Goal: Transaction & Acquisition: Purchase product/service

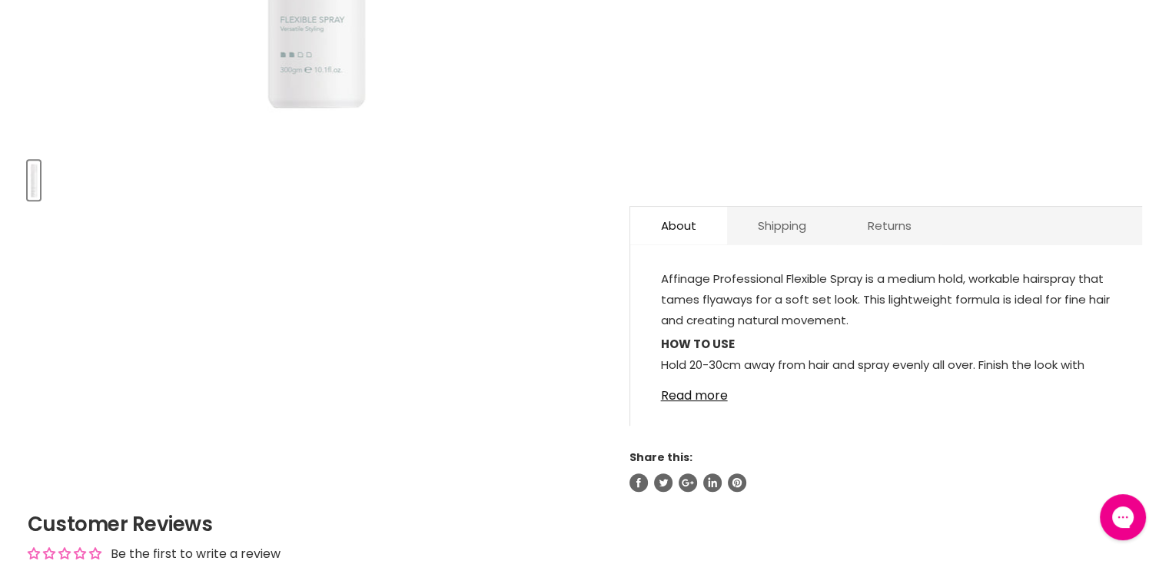
scroll to position [615, 0]
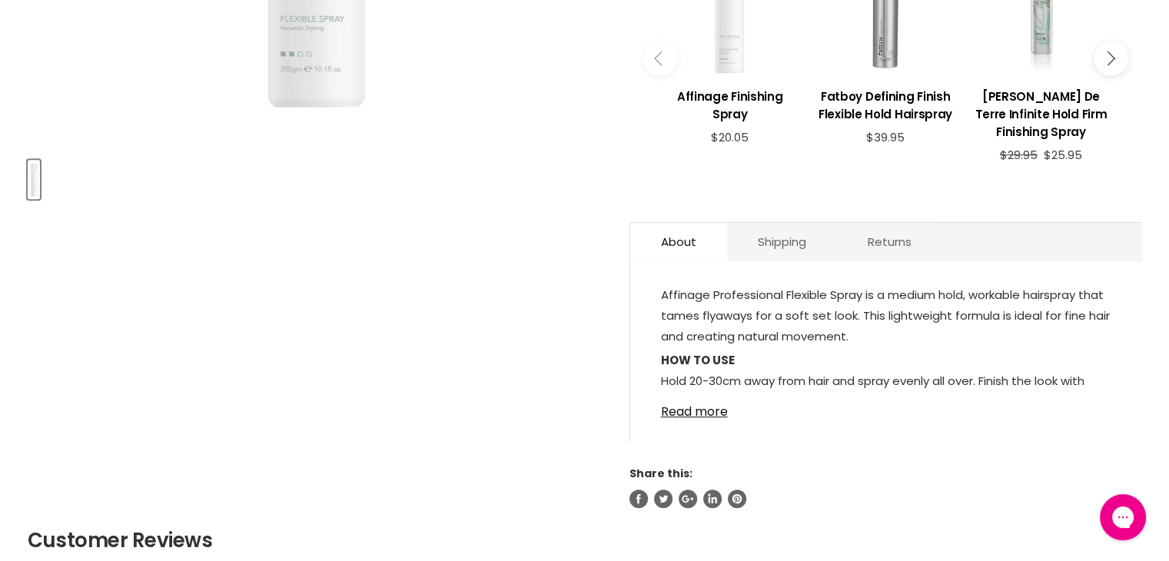
click at [661, 292] on span "Affinage Professional Flexible Spray is a medium hold, workable hairspray that …" at bounding box center [885, 316] width 449 height 58
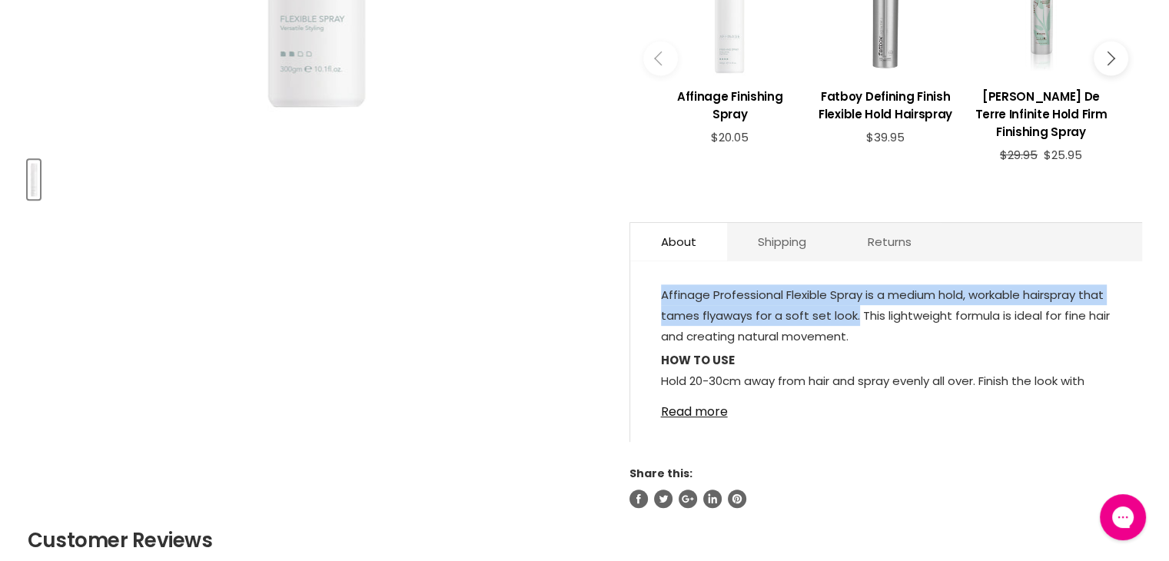
drag, startPoint x: 661, startPoint y: 293, endPoint x: 855, endPoint y: 314, distance: 195.6
click at [855, 314] on span "Affinage Professional Flexible Spray is a medium hold, workable hairspray that …" at bounding box center [885, 316] width 449 height 58
copy span "Affinage Professional Flexible Spray is a medium hold, workable hairspray that …"
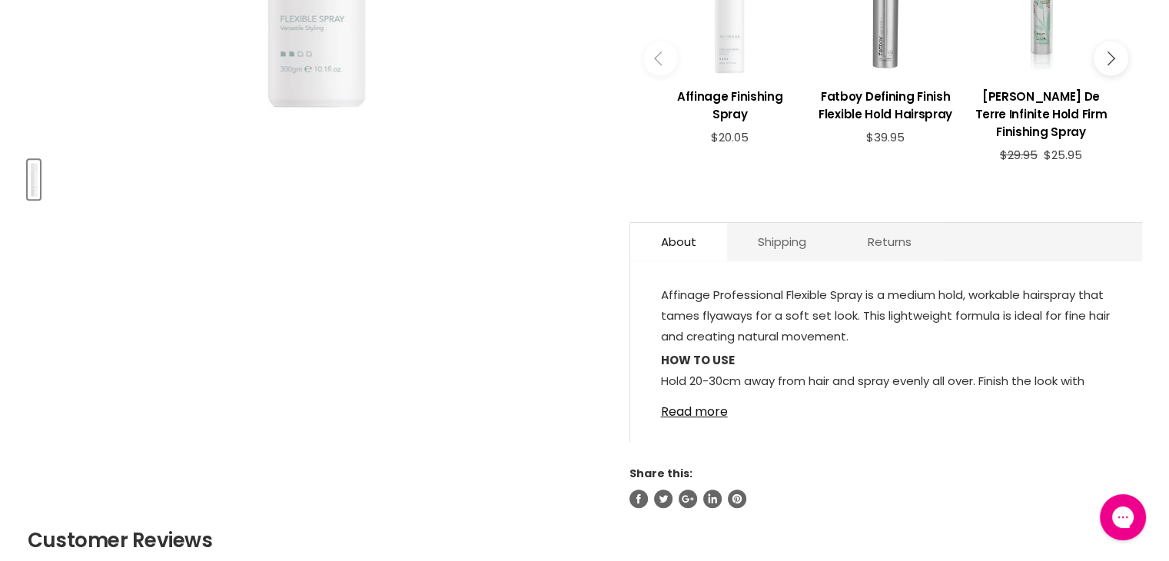
click at [859, 314] on span "Affinage Professional Flexible Spray is a medium hold, workable hairspray that …" at bounding box center [885, 316] width 449 height 58
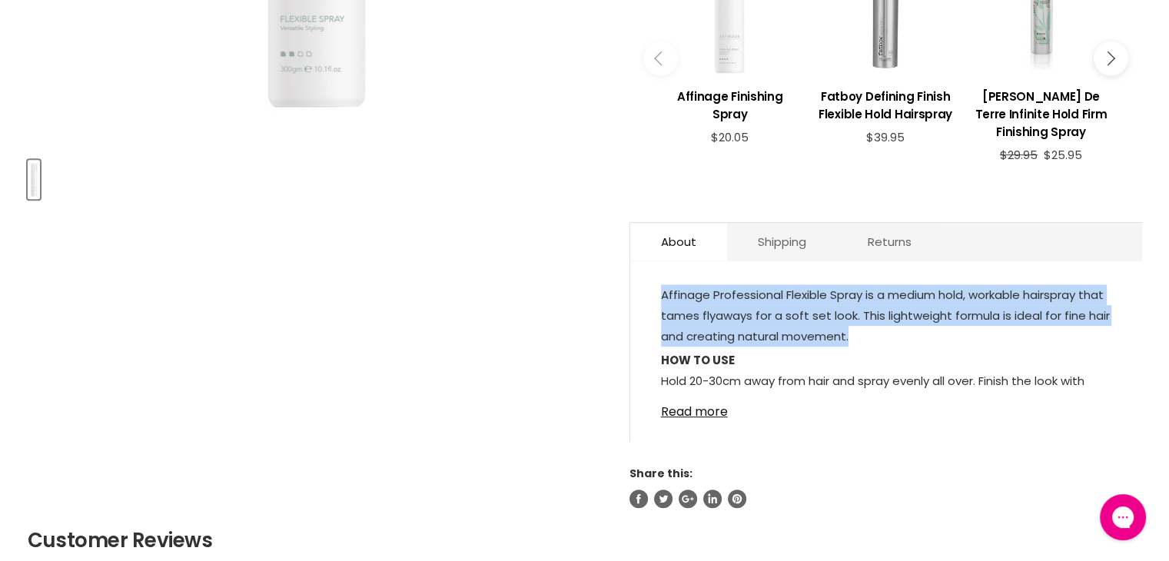
drag, startPoint x: 661, startPoint y: 293, endPoint x: 859, endPoint y: 336, distance: 202.2
click at [859, 336] on p "Affinage Professional Flexible Spray is a medium hold, workable hairspray that …" at bounding box center [886, 316] width 450 height 65
copy span "Affinage Professional Flexible Spray is a medium hold, workable hairspray that …"
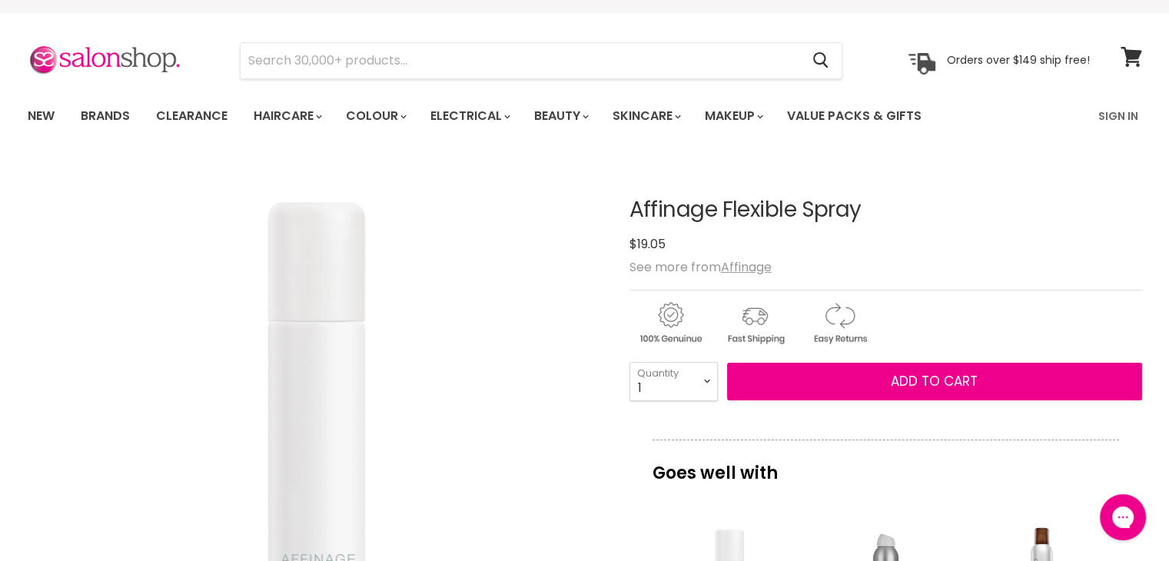
scroll to position [0, 0]
